Goal: Information Seeking & Learning: Check status

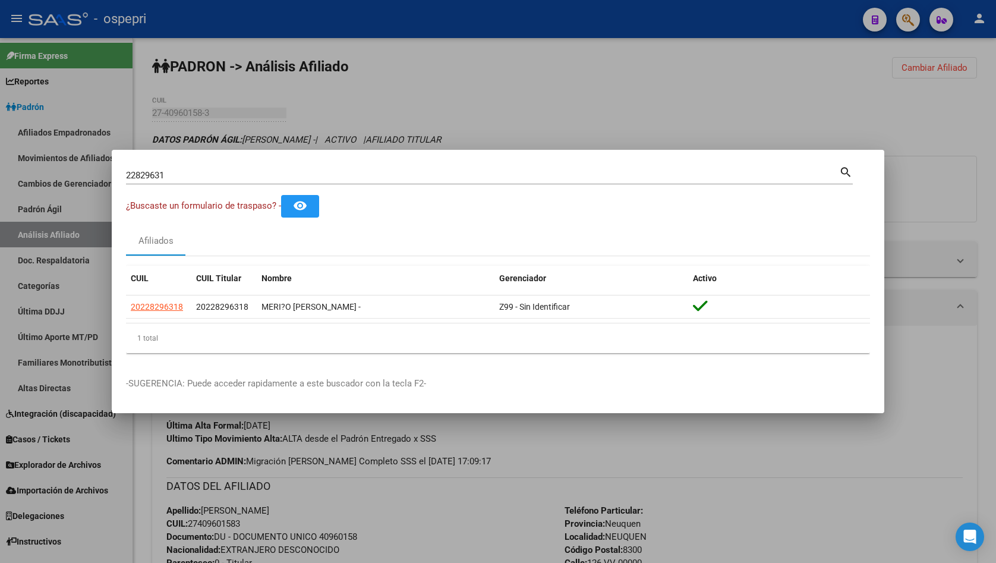
click at [433, 173] on input "22829631" at bounding box center [482, 175] width 713 height 11
paste input "34659022"
type input "34659022"
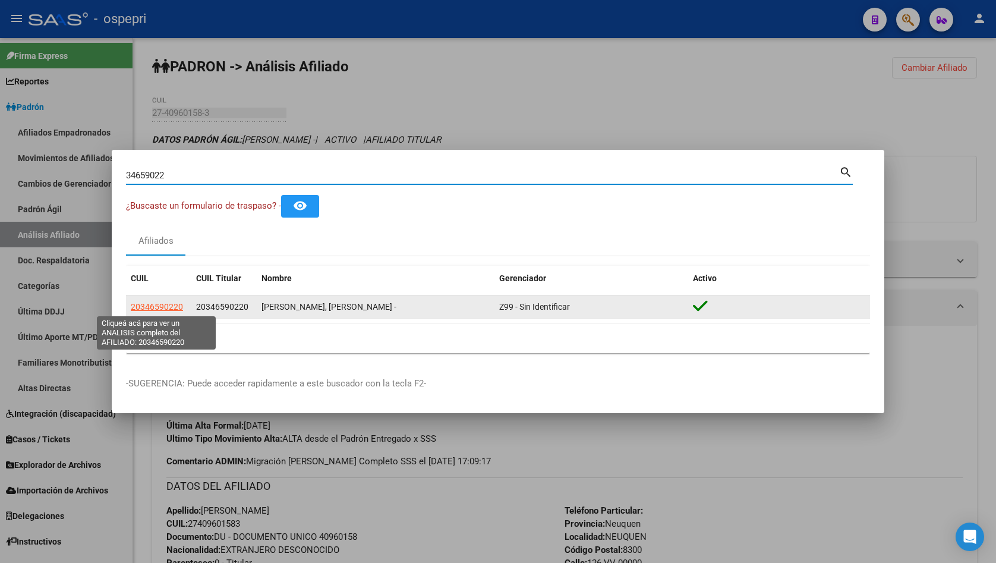
click at [162, 310] on span "20346590220" at bounding box center [157, 307] width 52 height 10
type textarea "20346590220"
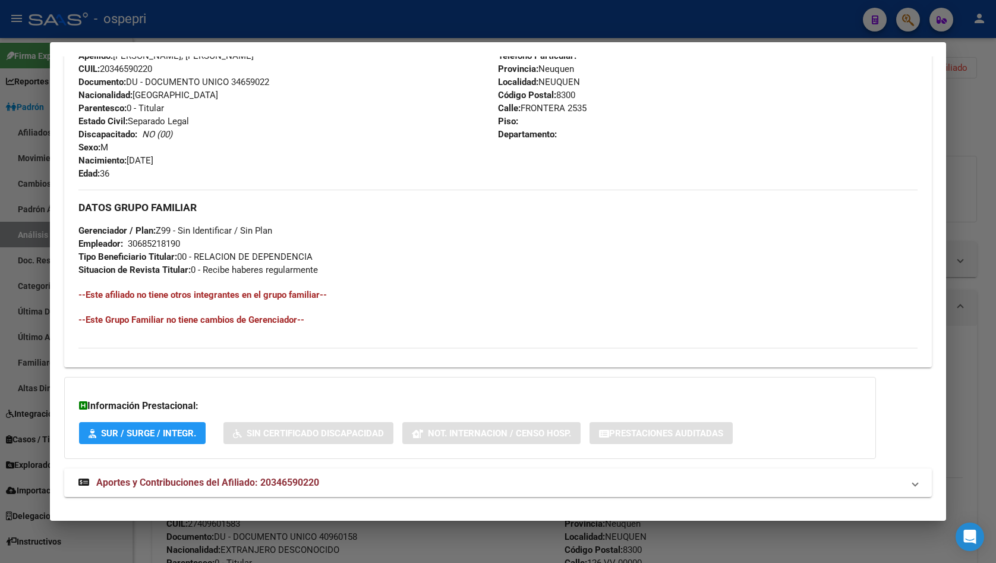
scroll to position [453, 0]
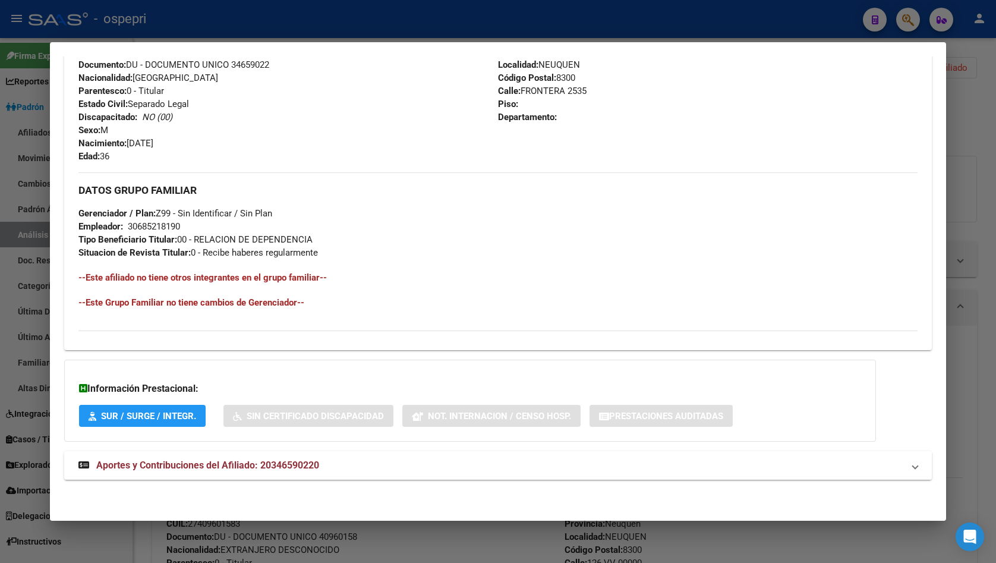
drag, startPoint x: 261, startPoint y: 457, endPoint x: 254, endPoint y: 460, distance: 7.2
click at [257, 458] on mat-expansion-panel-header "Aportes y Contribuciones del Afiliado: 20346590220" at bounding box center [498, 465] width 868 height 29
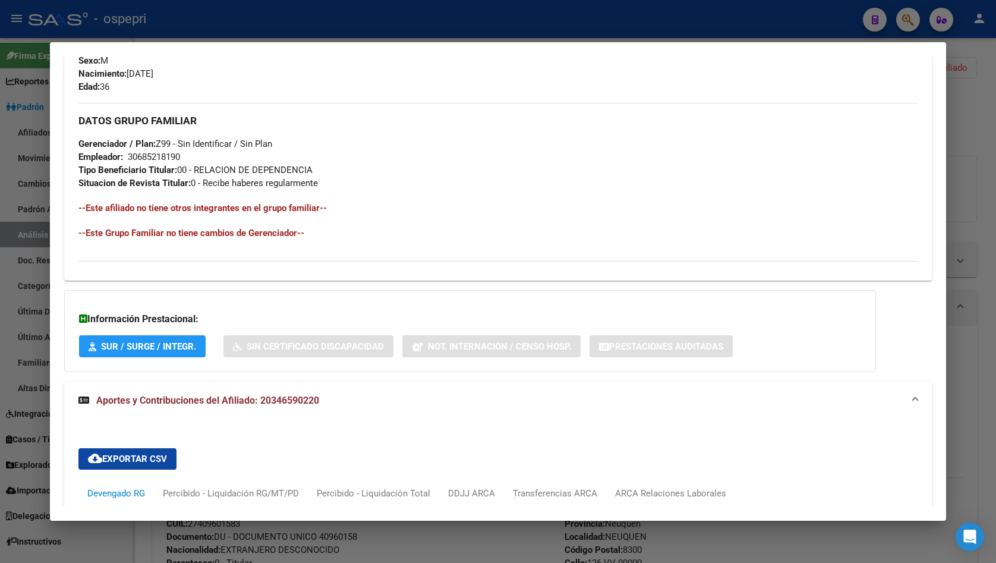
scroll to position [751, 0]
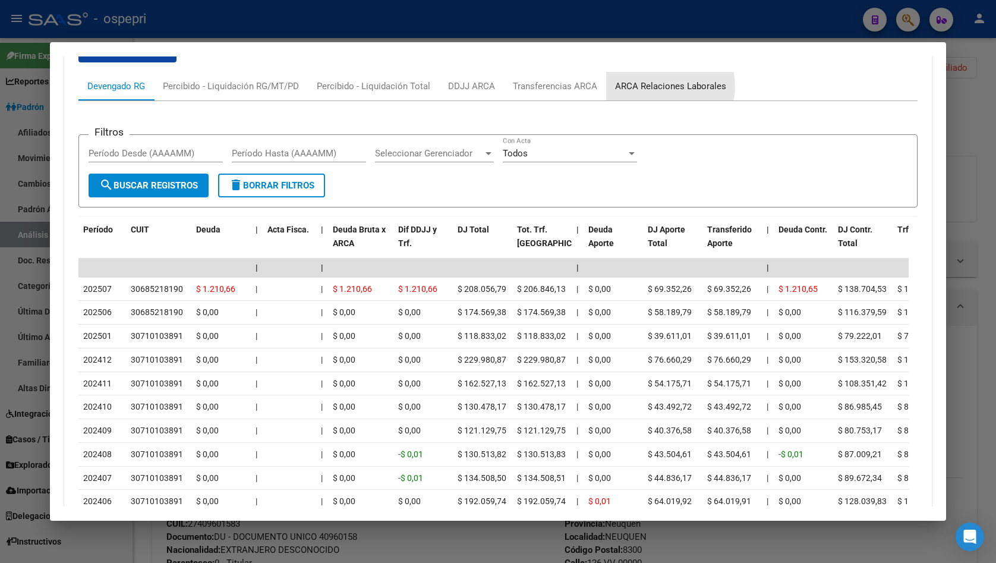
click at [662, 86] on div "ARCA Relaciones Laborales" at bounding box center [670, 86] width 111 height 13
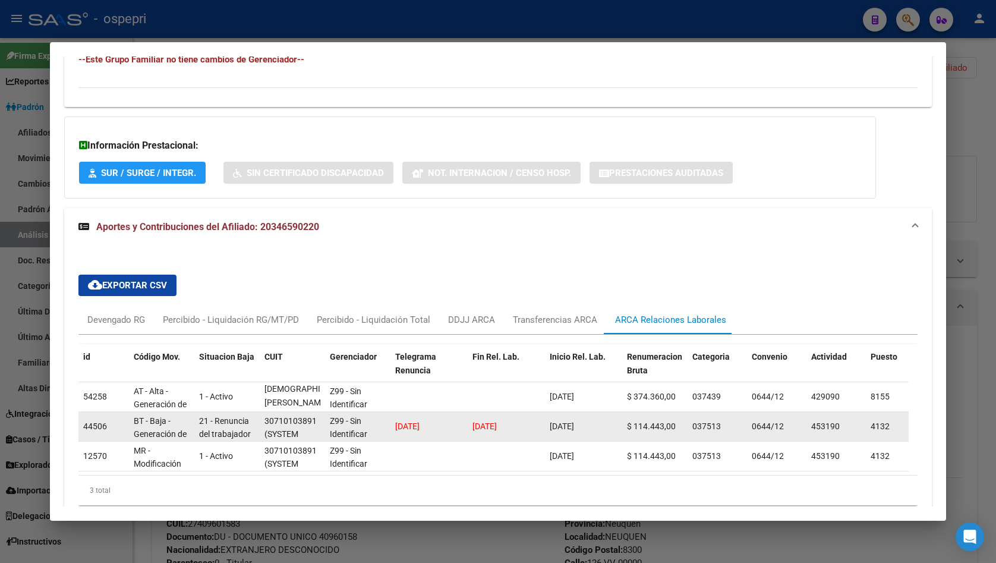
scroll to position [1, 0]
drag, startPoint x: 266, startPoint y: 400, endPoint x: 303, endPoint y: 416, distance: 40.0
click at [303, 416] on datatable-scroller "54258 AT - Alta - Generación de clave 1 - Activo 30685218190 (A [PERSON_NAME]) …" at bounding box center [493, 426] width 830 height 89
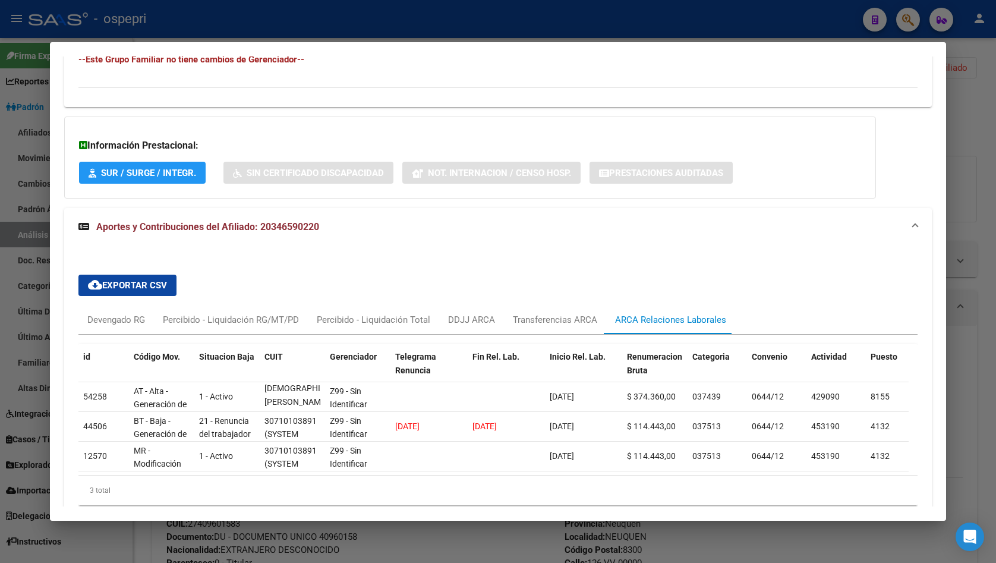
drag, startPoint x: 977, startPoint y: 184, endPoint x: 960, endPoint y: 177, distance: 18.7
click at [977, 184] on div at bounding box center [498, 281] width 996 height 563
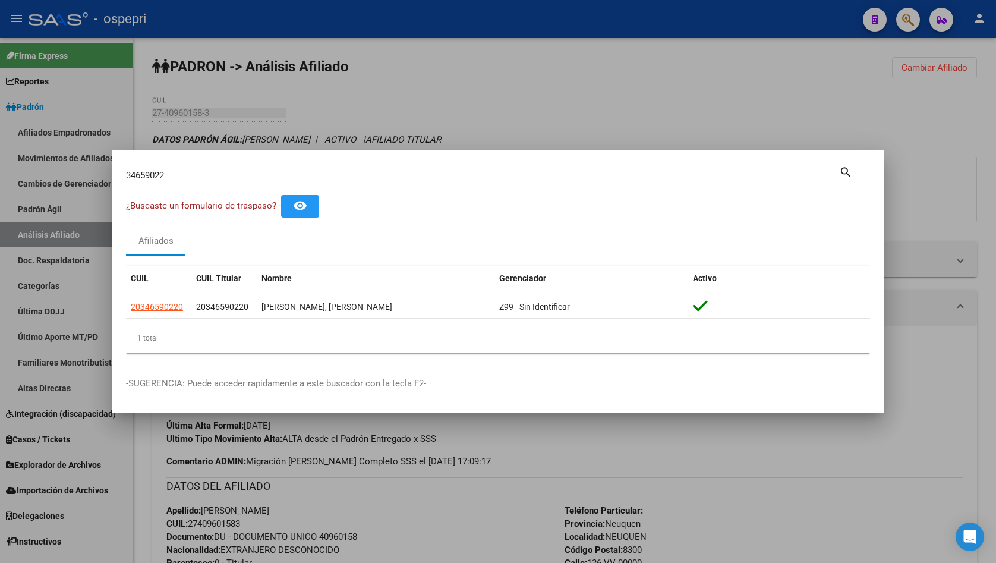
click at [382, 170] on input "34659022" at bounding box center [482, 175] width 713 height 11
paste input "41608433"
type input "41608433"
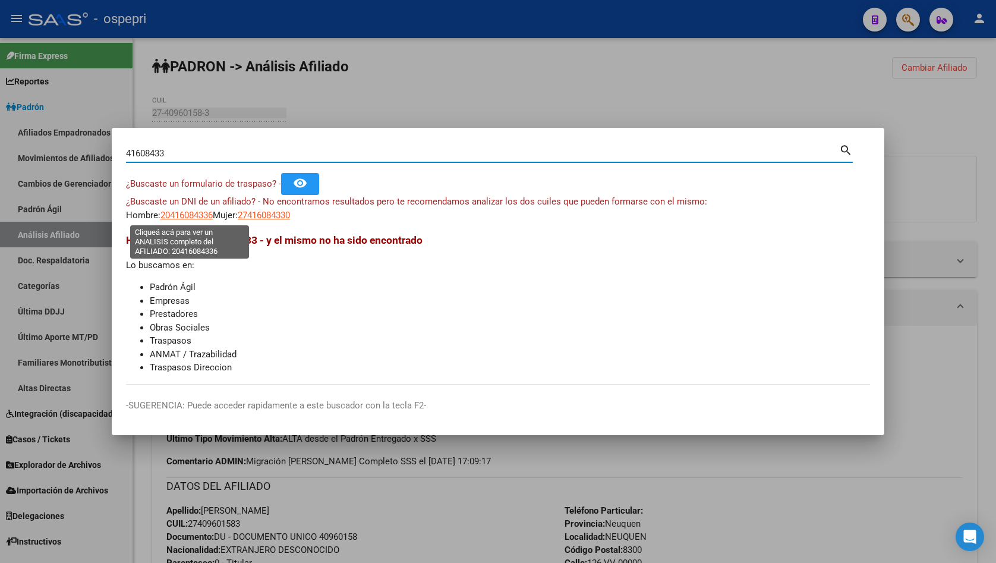
click at [177, 218] on span "20416084336" at bounding box center [187, 215] width 52 height 11
type textarea "20416084336"
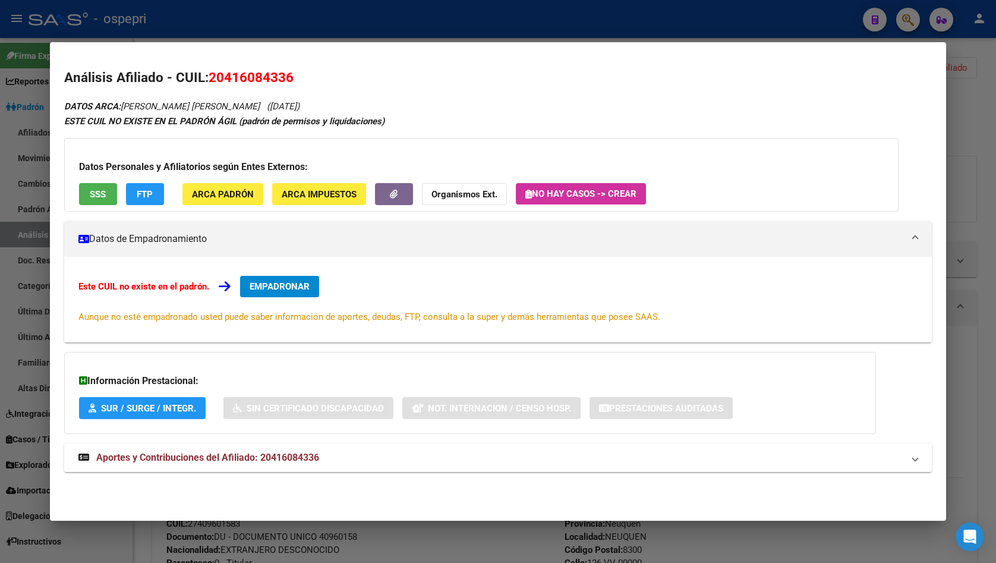
click at [274, 459] on span "Aportes y Contribuciones del Afiliado: 20416084336" at bounding box center [207, 457] width 223 height 11
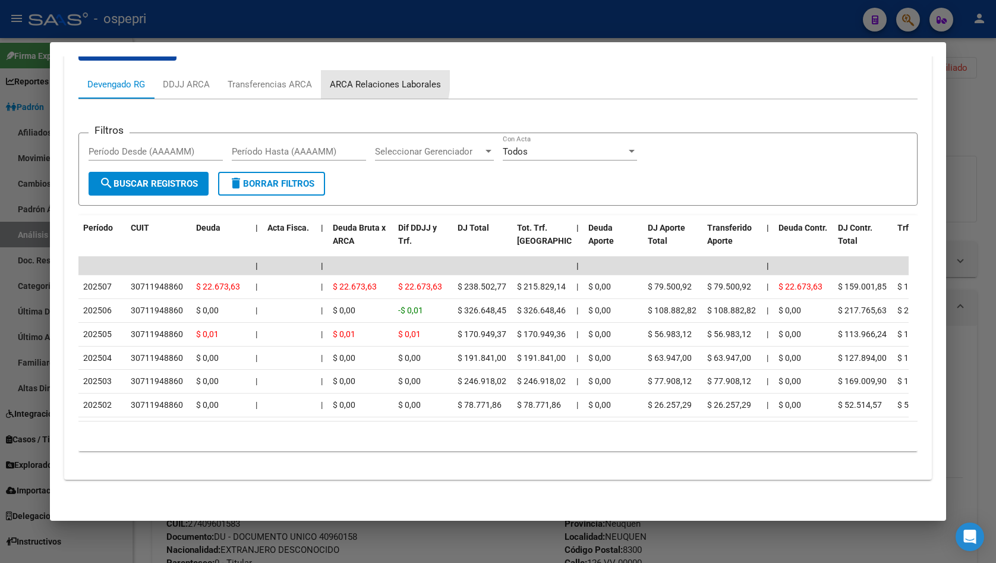
click at [367, 78] on div "ARCA Relaciones Laborales" at bounding box center [385, 84] width 111 height 13
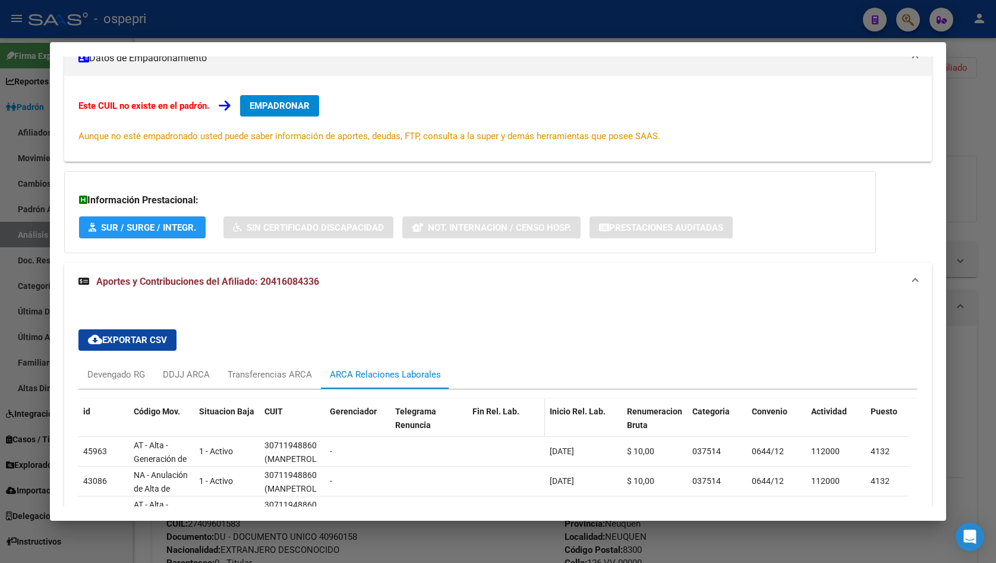
scroll to position [298, 0]
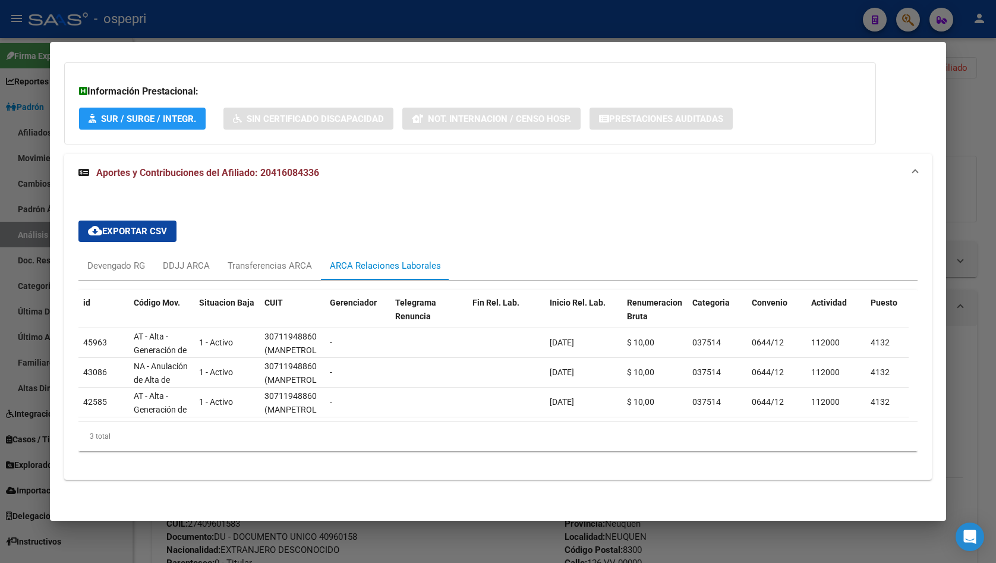
click at [816, 211] on div "cloud_download Exportar CSV Devengado RG DDJJ ARCA Transferencias ARCA ARCA Rel…" at bounding box center [497, 336] width 839 height 250
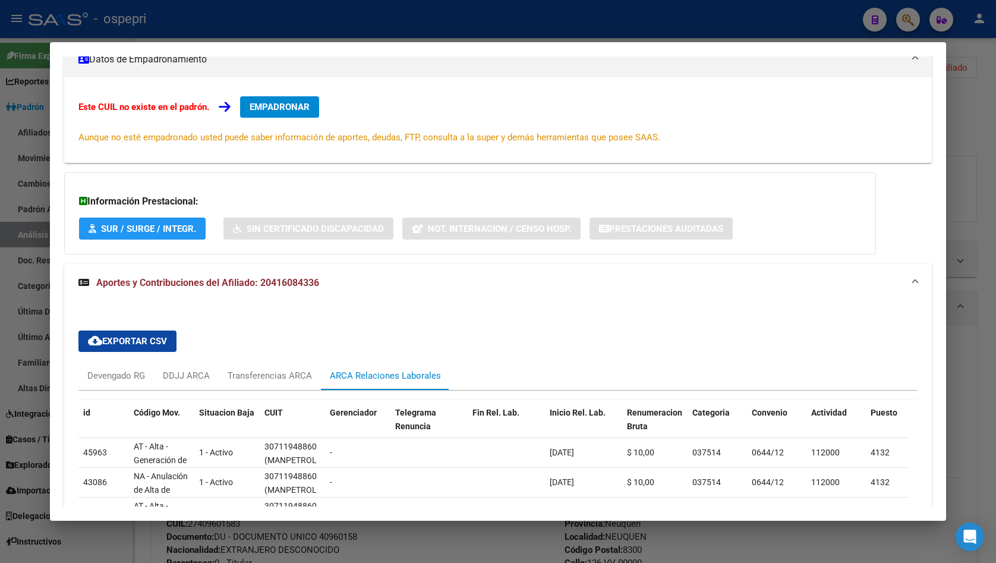
drag, startPoint x: 976, startPoint y: 117, endPoint x: 657, endPoint y: 119, distance: 318.0
click at [973, 117] on div at bounding box center [498, 281] width 996 height 563
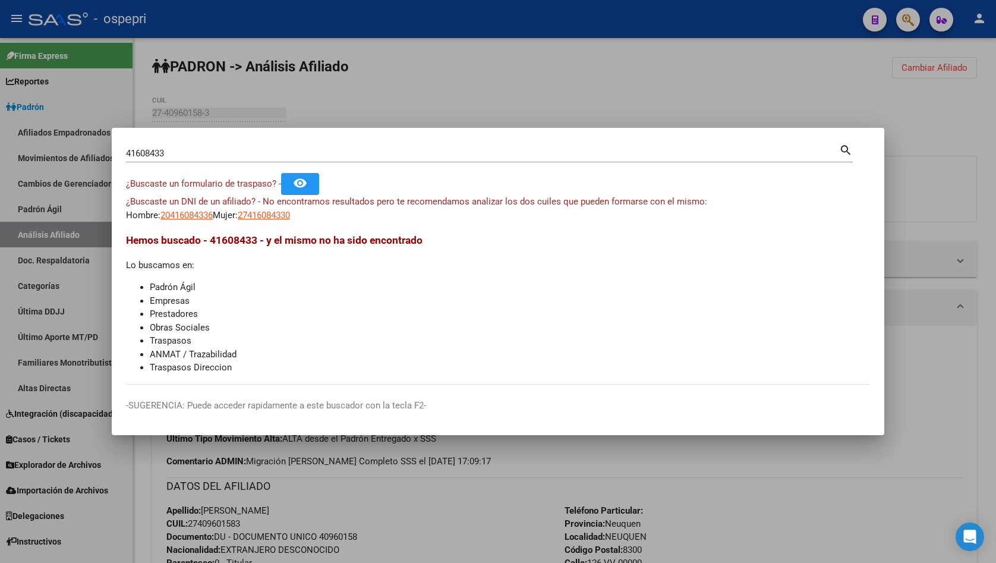
click at [206, 146] on div "41608433 Buscar (apellido, dni, [PERSON_NAME], [PERSON_NAME], cuit, obra social)" at bounding box center [482, 153] width 713 height 18
drag, startPoint x: 206, startPoint y: 146, endPoint x: 192, endPoint y: 152, distance: 15.5
click at [202, 147] on div "41608433 Buscar (apellido, dni, [PERSON_NAME], [PERSON_NAME], cuit, obra social)" at bounding box center [482, 153] width 713 height 18
click at [168, 155] on input "41608433" at bounding box center [482, 153] width 713 height 11
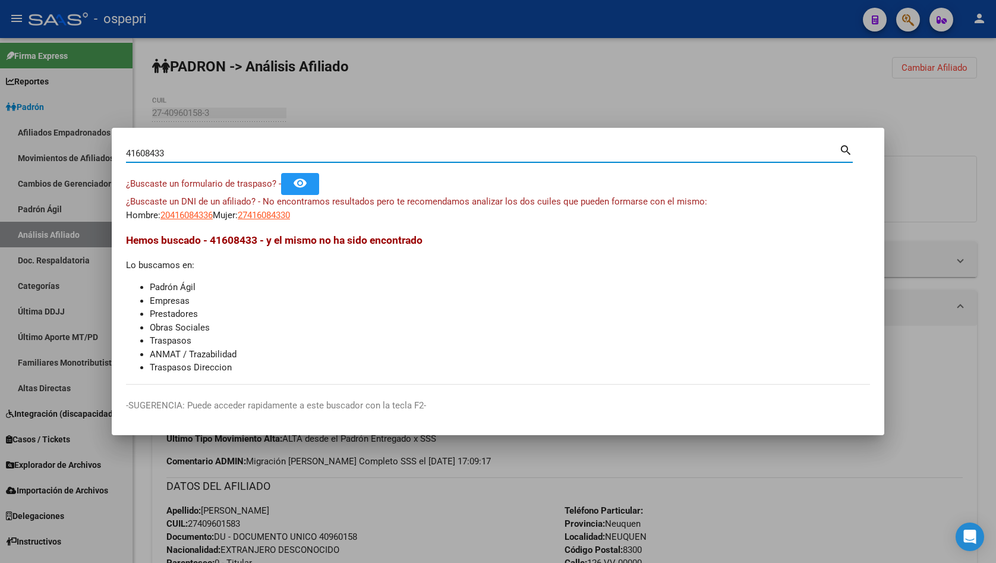
paste input "26009922"
type input "26009922"
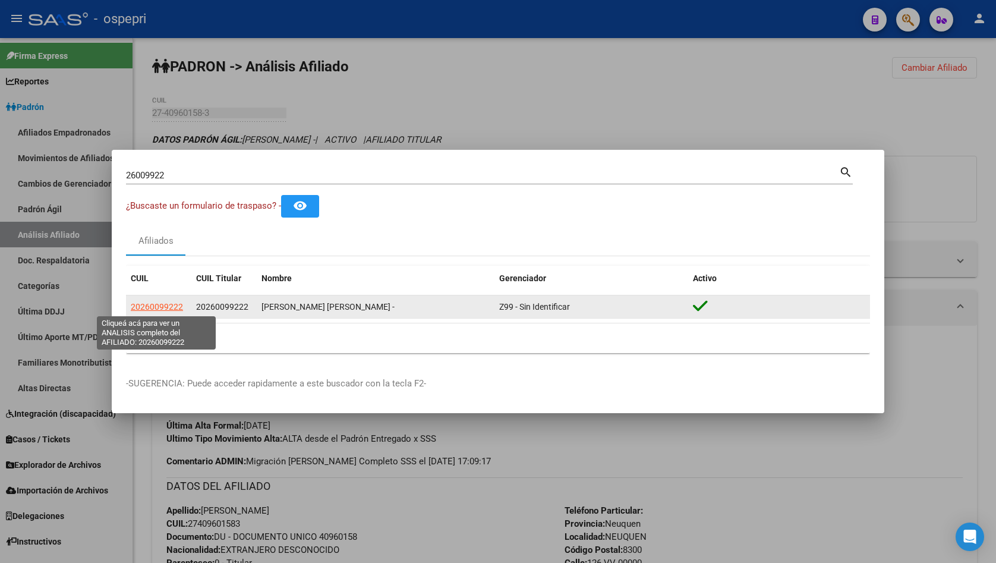
click at [161, 306] on span "20260099222" at bounding box center [157, 307] width 52 height 10
type textarea "20260099222"
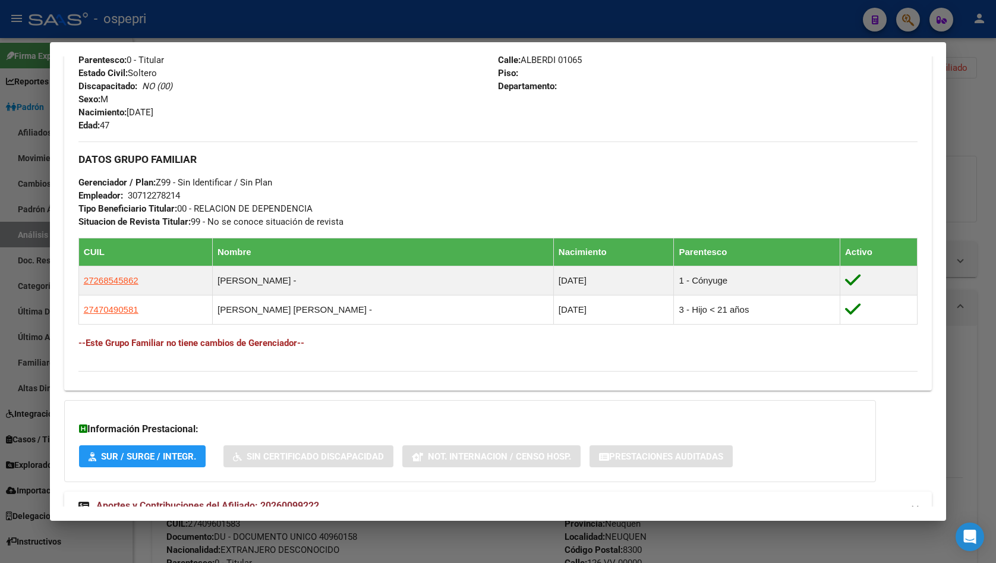
scroll to position [524, 0]
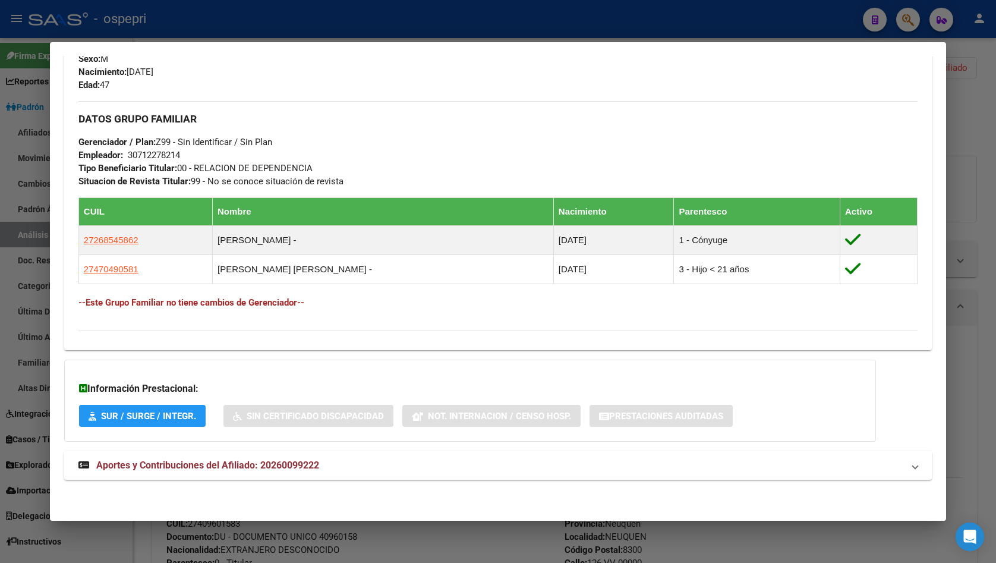
click at [224, 457] on mat-expansion-panel-header "Aportes y Contribuciones del Afiliado: 20260099222" at bounding box center [498, 465] width 868 height 29
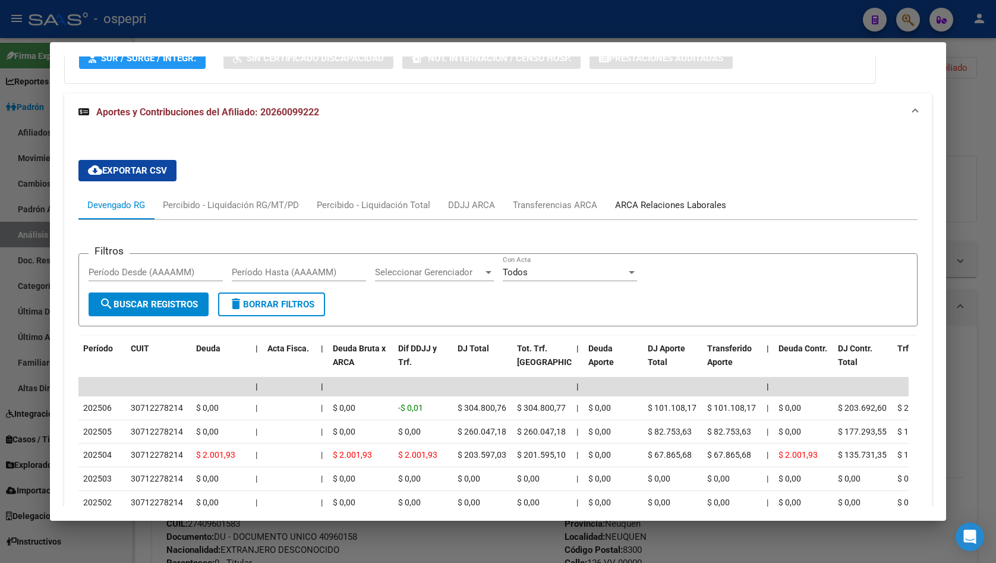
click at [660, 207] on div "ARCA Relaciones Laborales" at bounding box center [670, 205] width 111 height 13
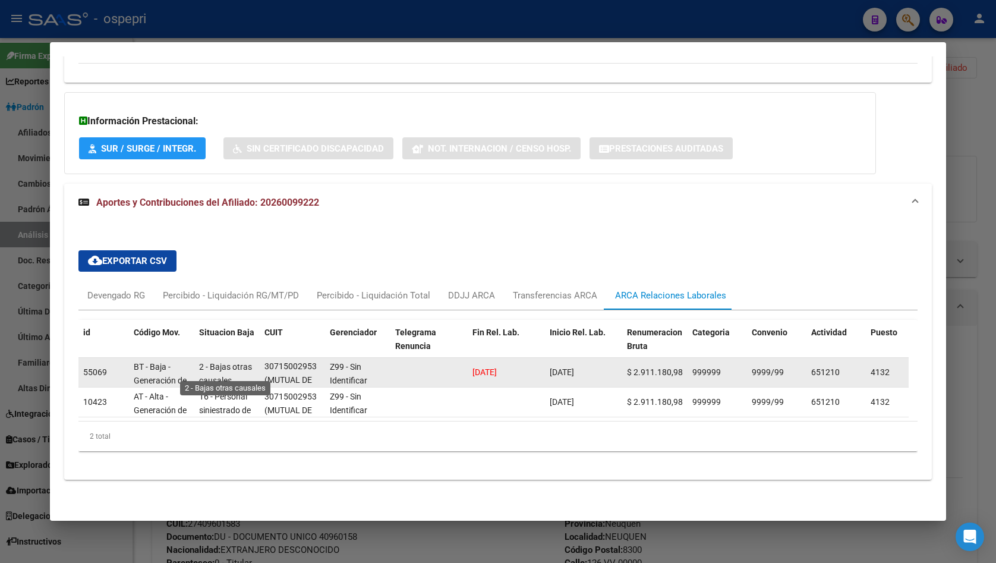
scroll to position [0, 0]
drag, startPoint x: 310, startPoint y: 370, endPoint x: 244, endPoint y: 360, distance: 67.3
click at [244, 360] on div "55069 BT - Baja - Generación de Clave 2 - Bajas otras causales 30715002953 (MUT…" at bounding box center [816, 373] width 1477 height 30
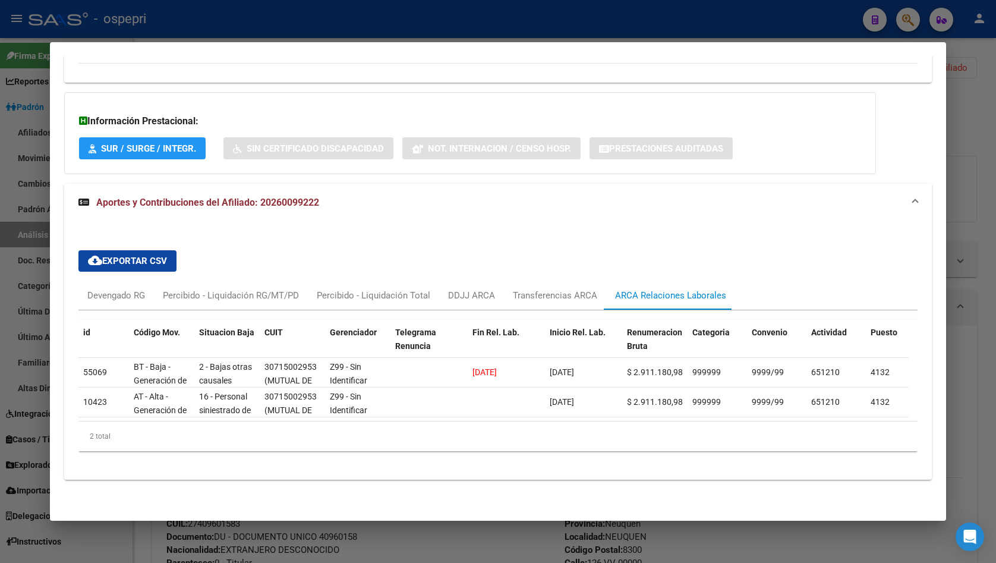
click at [614, 243] on div "cloud_download Exportar CSV Devengado RG Percibido - Liquidación RG/MT/PD Perci…" at bounding box center [497, 351] width 839 height 220
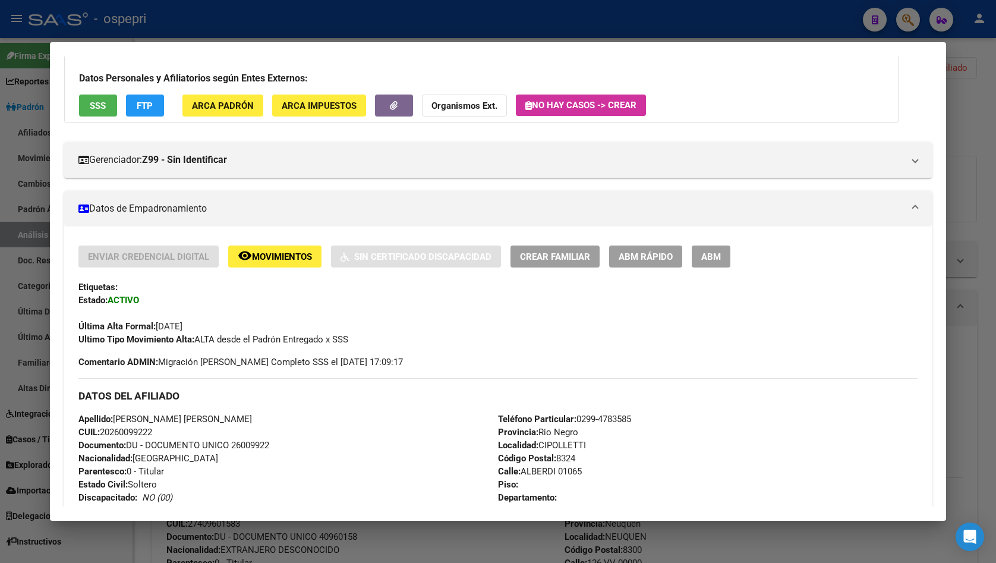
scroll to position [65, 0]
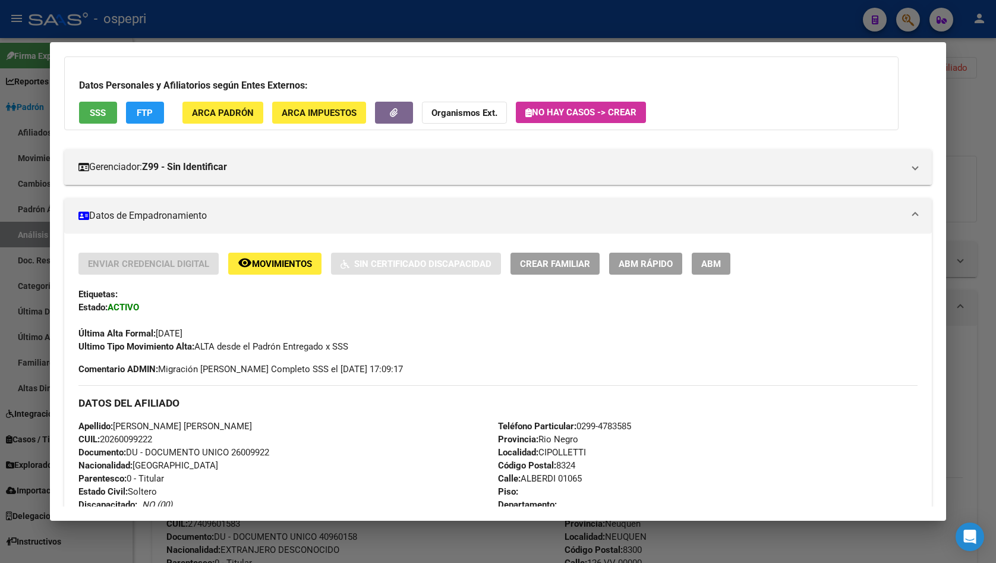
click at [966, 137] on div at bounding box center [498, 281] width 996 height 563
